Goal: Find specific page/section: Find specific page/section

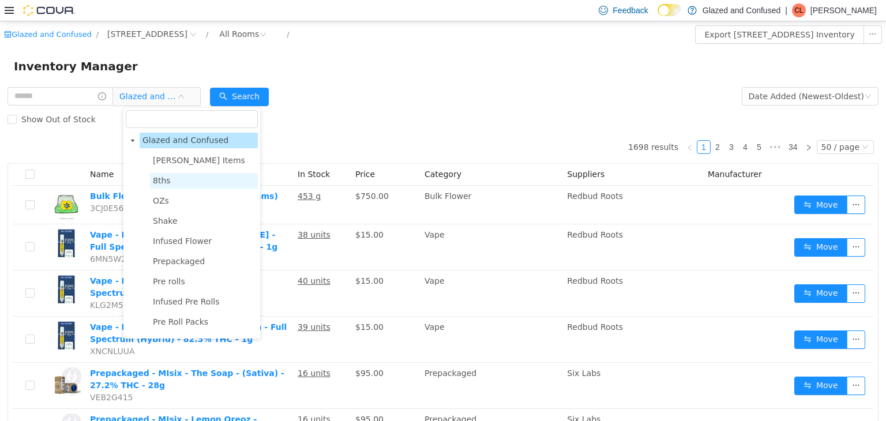
click at [171, 183] on span "8ths" at bounding box center [204, 180] width 108 height 16
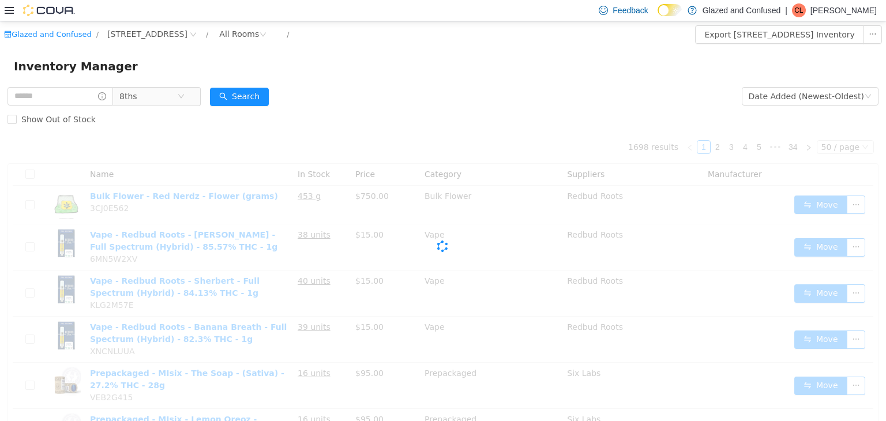
click at [799, 85] on div "Date Added (Newest-Oldest)" at bounding box center [810, 95] width 137 height 23
click at [792, 104] on div "Date Added (Newest-Oldest)" at bounding box center [806, 95] width 115 height 17
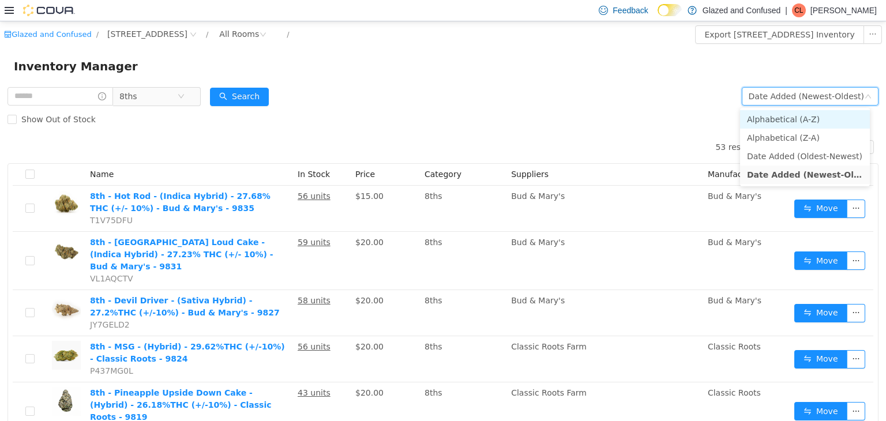
click at [799, 118] on li "Alphabetical (A-Z)" at bounding box center [805, 119] width 130 height 18
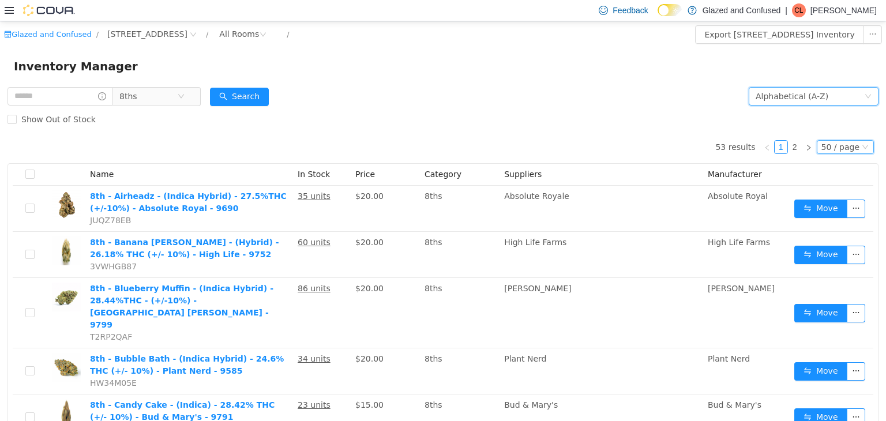
click at [829, 142] on div "50 / page" at bounding box center [840, 146] width 38 height 13
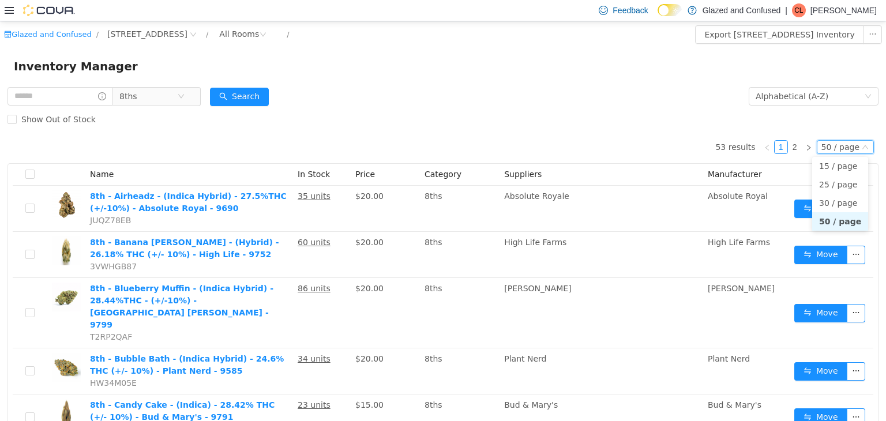
click at [561, 85] on form "8ths Alphabetical (A-Z) Search Show Out of Stock" at bounding box center [442, 107] width 871 height 46
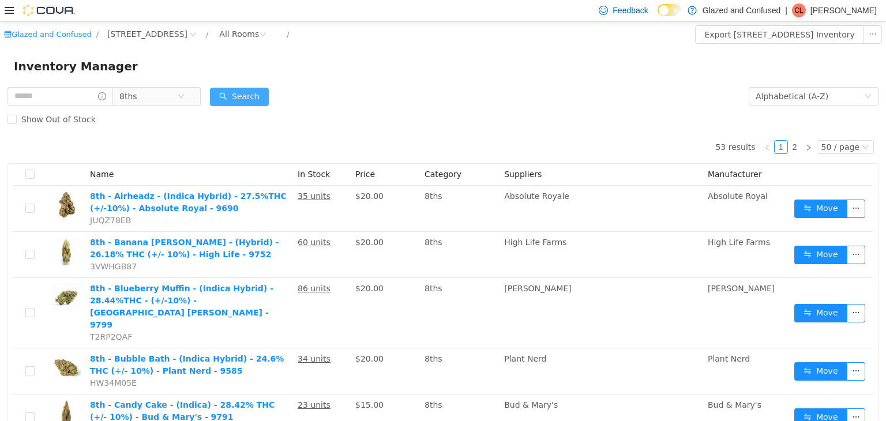
click at [231, 101] on button "Search" at bounding box center [239, 96] width 59 height 18
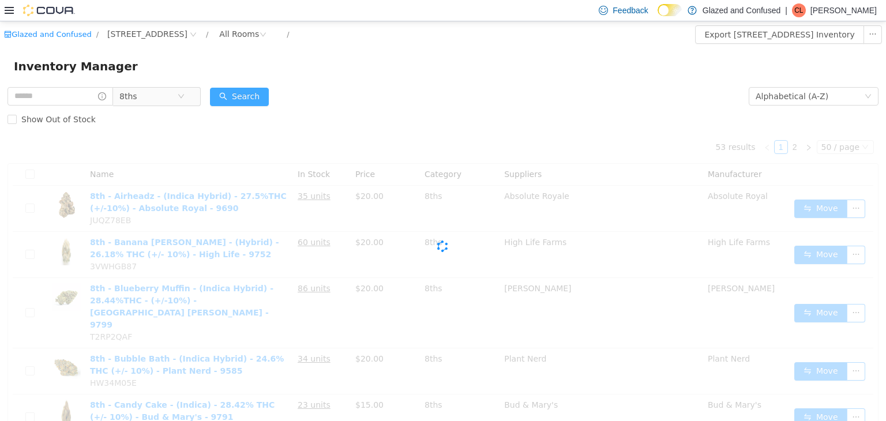
click at [232, 101] on button "Search" at bounding box center [239, 96] width 59 height 18
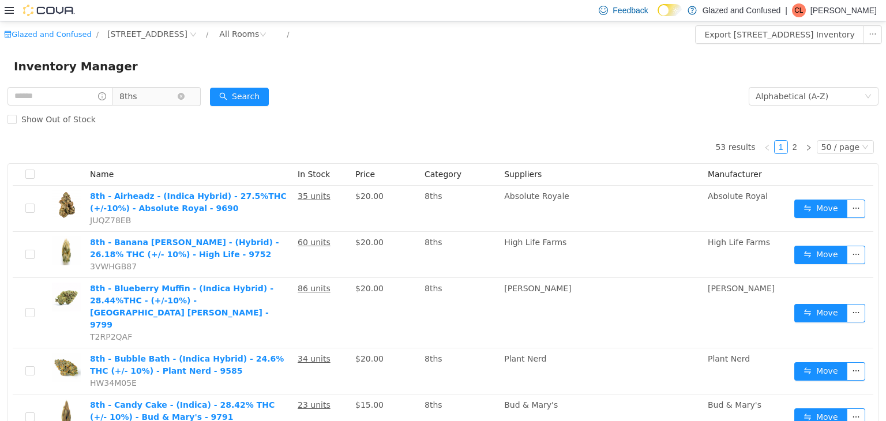
click at [161, 96] on span "8ths" at bounding box center [148, 95] width 58 height 17
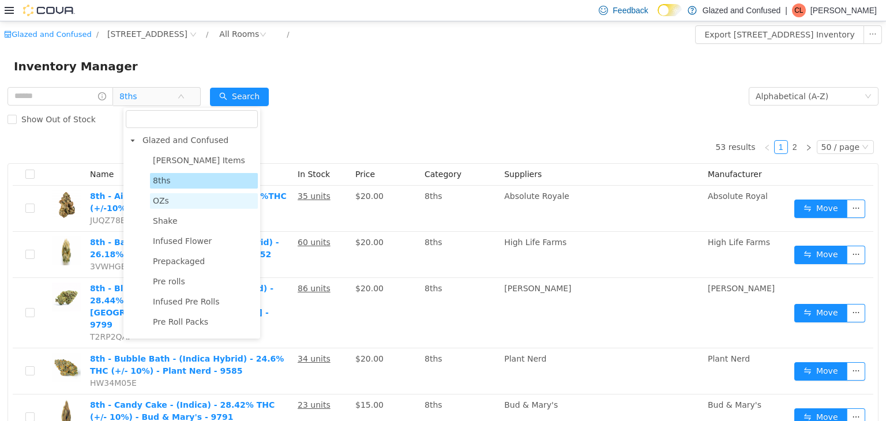
click at [173, 198] on span "OZs" at bounding box center [204, 201] width 108 height 16
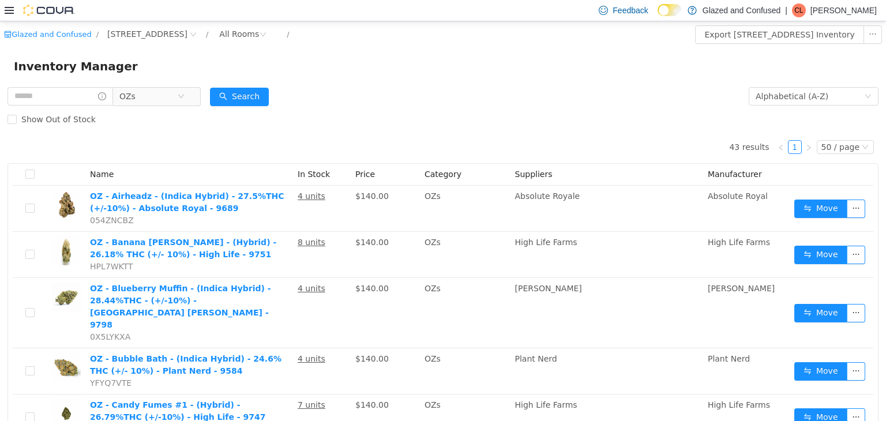
drag, startPoint x: 881, startPoint y: 277, endPoint x: 754, endPoint y: 34, distance: 274.0
drag, startPoint x: 166, startPoint y: 91, endPoint x: 159, endPoint y: 116, distance: 26.5
click at [166, 100] on span "OZs" at bounding box center [148, 95] width 58 height 17
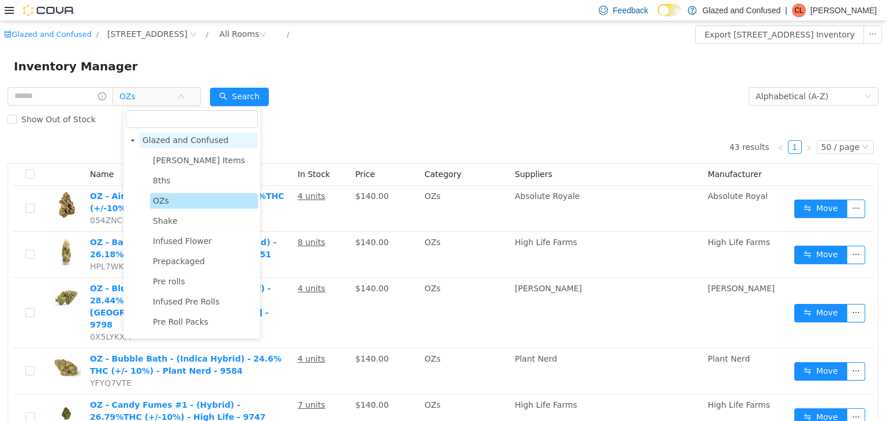
click at [164, 140] on span "Glazed and Confused" at bounding box center [185, 139] width 86 height 9
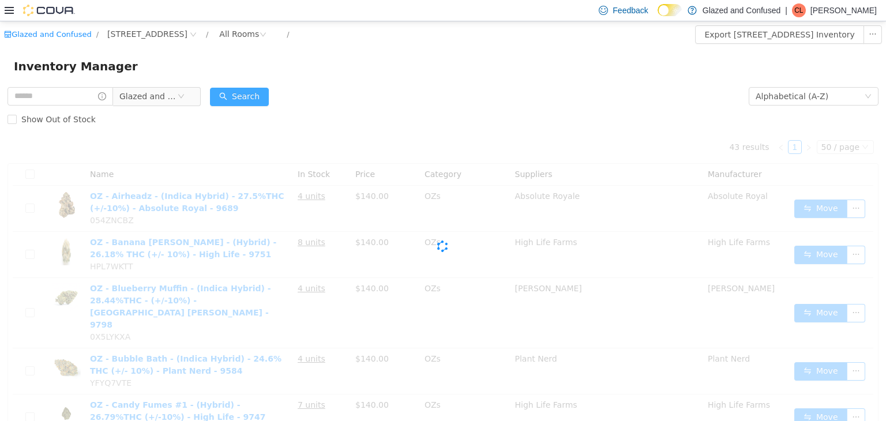
click at [251, 96] on button "Search" at bounding box center [239, 96] width 59 height 18
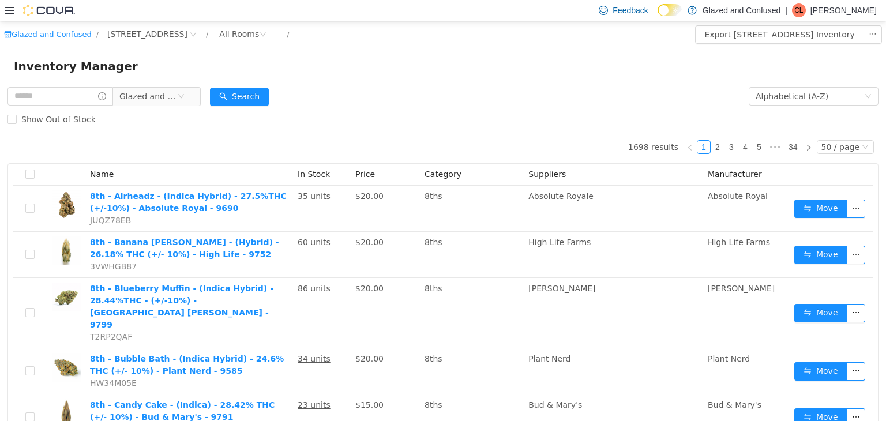
click at [397, 62] on div "Inventory Manager" at bounding box center [443, 66] width 858 height 18
drag, startPoint x: 397, startPoint y: 62, endPoint x: 366, endPoint y: 65, distance: 30.8
click at [366, 65] on div "Inventory Manager" at bounding box center [443, 66] width 858 height 18
click at [176, 92] on span "Glazed and Confused" at bounding box center [148, 95] width 58 height 17
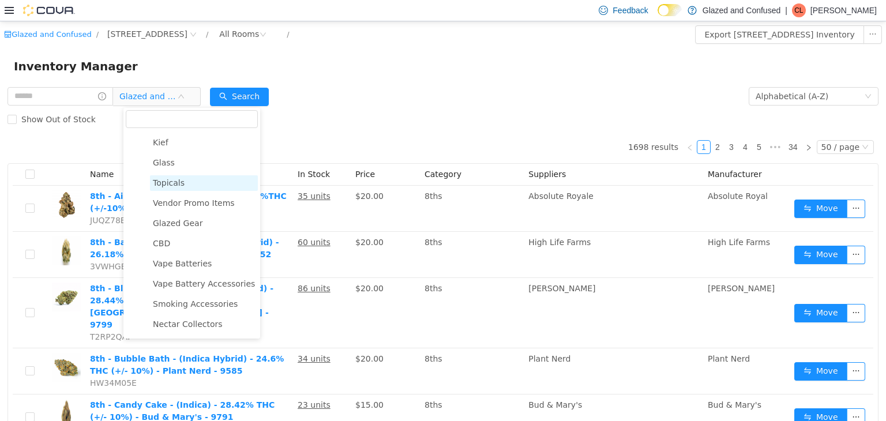
scroll to position [205, 0]
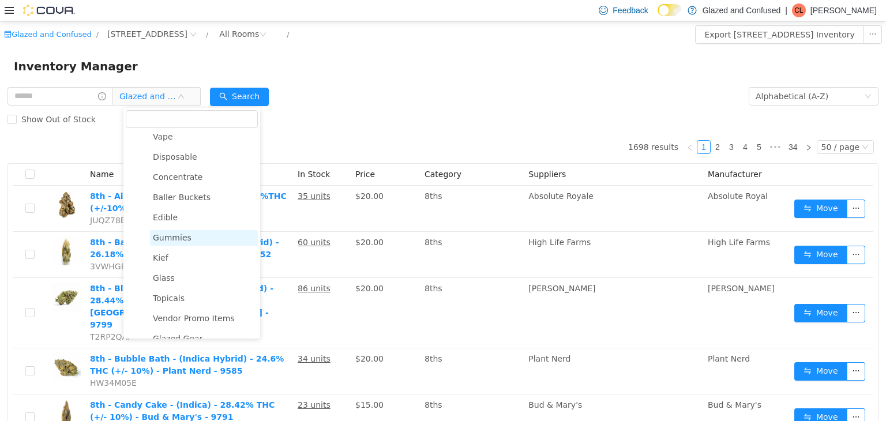
click at [176, 241] on span "Gummies" at bounding box center [172, 236] width 39 height 9
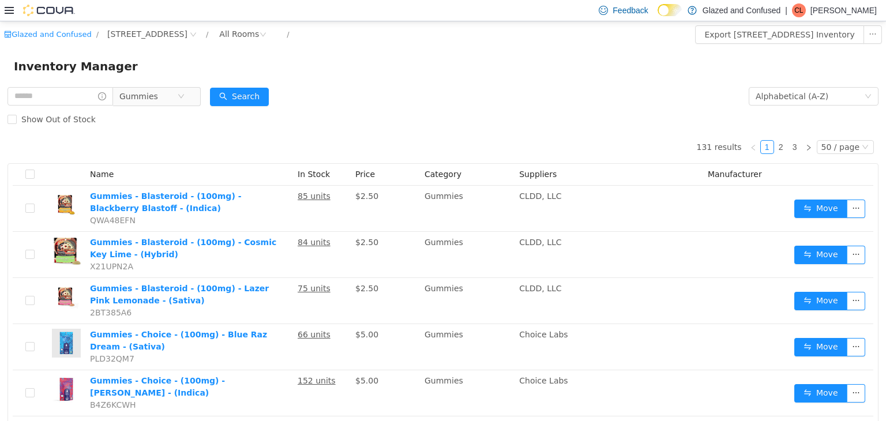
click at [639, 41] on div "Glazed and Confused / [STREET_ADDRESS] / All Rooms /" at bounding box center [369, 34] width 731 height 18
click at [435, 121] on div "Show Out of Stock" at bounding box center [442, 118] width 871 height 23
click at [443, 118] on div "Show Out of Stock" at bounding box center [442, 118] width 871 height 23
click at [260, 100] on button "Search" at bounding box center [239, 96] width 59 height 18
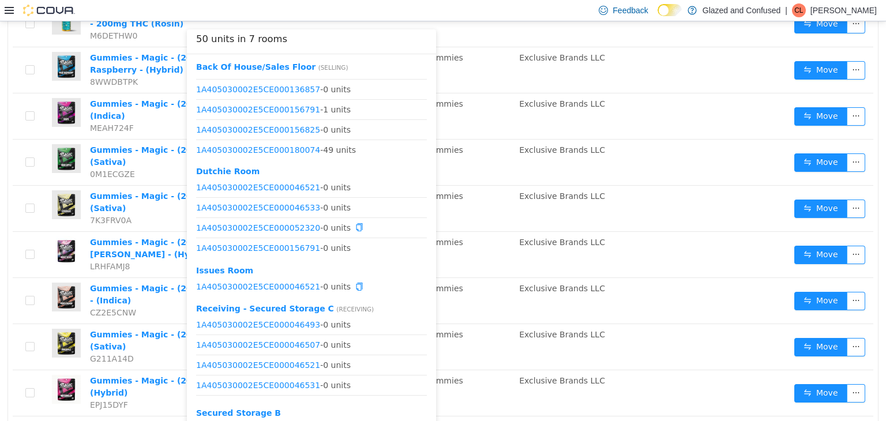
scroll to position [1038, 0]
